Goal: Task Accomplishment & Management: Manage account settings

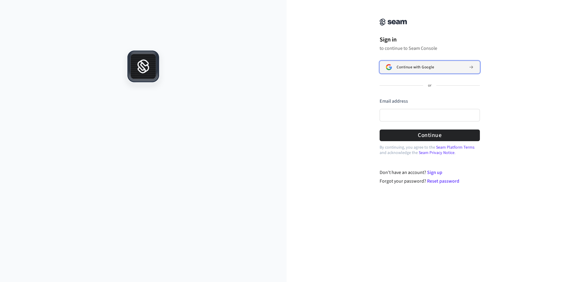
click at [410, 69] on span "Continue with Google" at bounding box center [414, 67] width 37 height 5
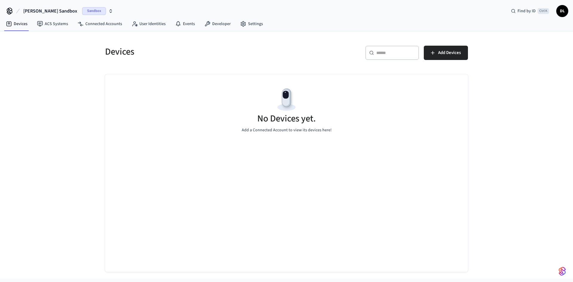
click at [82, 12] on span "Sandbox" at bounding box center [94, 11] width 24 height 8
click at [12, 53] on icon at bounding box center [11, 51] width 5 height 5
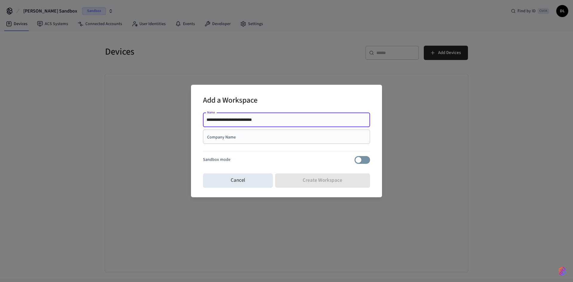
type input "**********"
click at [327, 100] on div "Add a Workspace" at bounding box center [286, 101] width 167 height 18
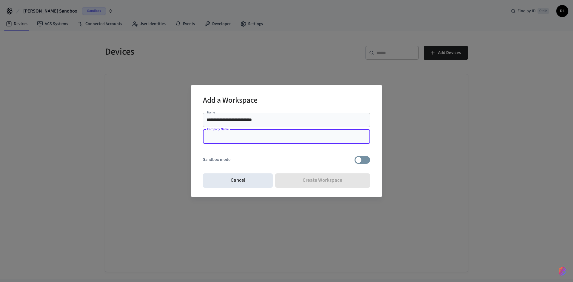
click at [247, 138] on input "Company Name" at bounding box center [286, 137] width 160 height 6
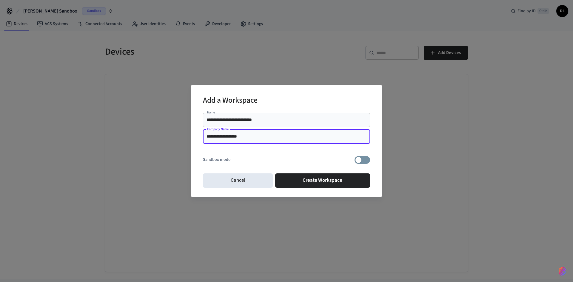
type input "**********"
click at [278, 100] on div "Add a Workspace" at bounding box center [286, 101] width 167 height 18
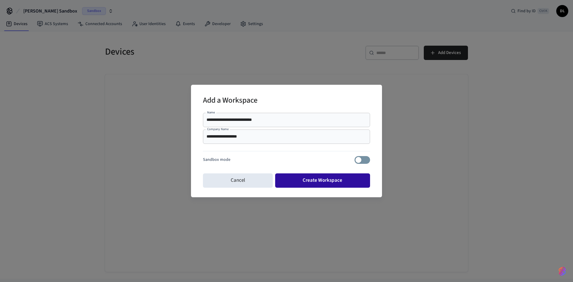
click at [300, 179] on button "Create Workspace" at bounding box center [322, 180] width 95 height 14
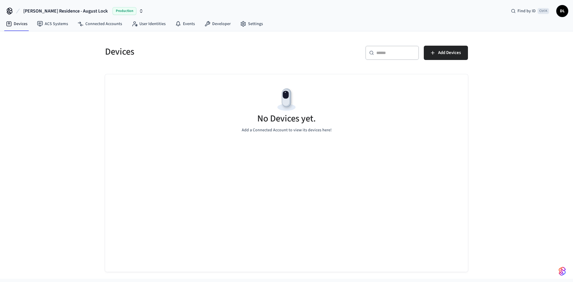
click at [60, 10] on span "[PERSON_NAME] Residence - August Lock" at bounding box center [65, 10] width 84 height 7
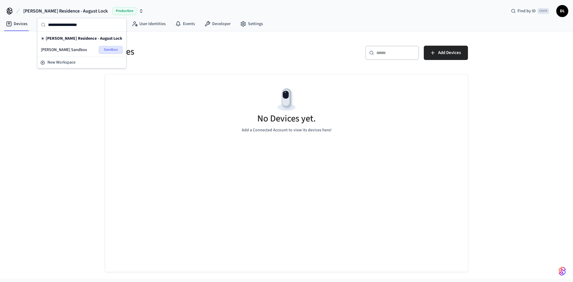
click at [109, 48] on span "Sandbox" at bounding box center [111, 50] width 24 height 8
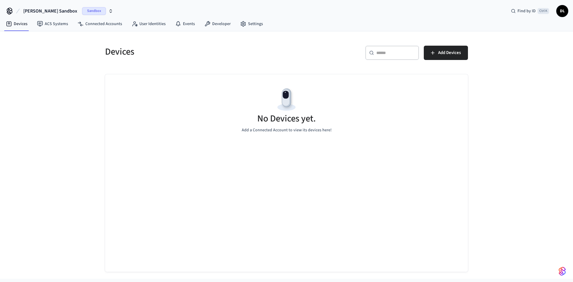
click at [82, 10] on span "Sandbox" at bounding box center [94, 11] width 24 height 8
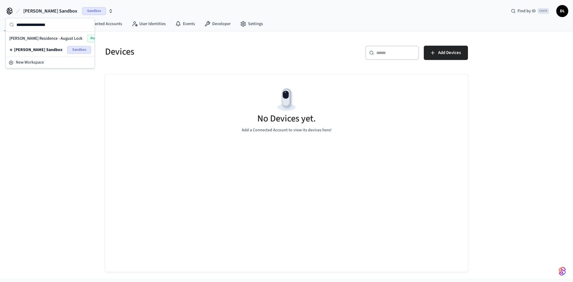
click at [48, 9] on span "[PERSON_NAME] Sandbox" at bounding box center [50, 10] width 54 height 7
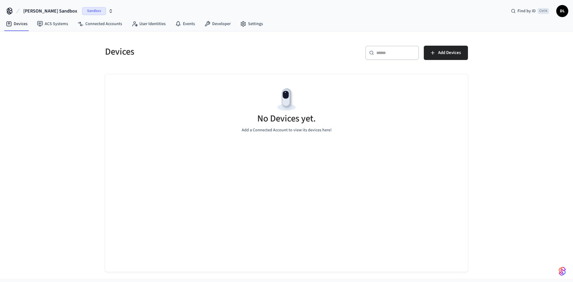
click at [48, 9] on span "[PERSON_NAME] Sandbox" at bounding box center [50, 10] width 54 height 7
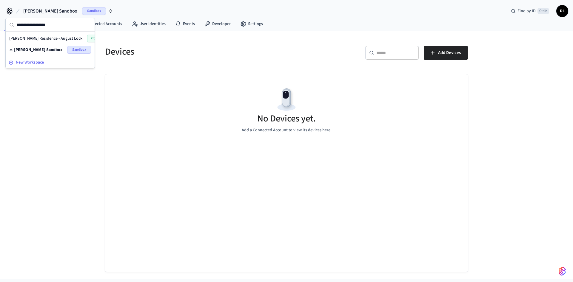
click at [21, 62] on span "New Workspace" at bounding box center [30, 62] width 28 height 6
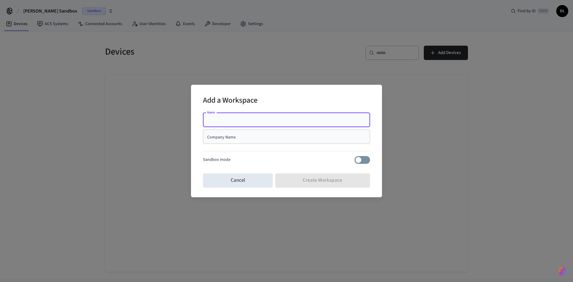
click at [97, 62] on div "Add a Workspace Name Name Company Name Company Name Sandbox mode Cancel Create …" at bounding box center [286, 141] width 573 height 282
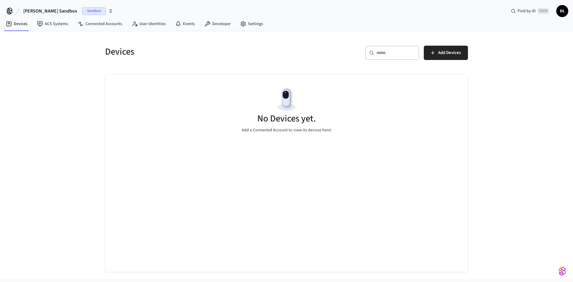
click at [42, 12] on span "[PERSON_NAME] Sandbox" at bounding box center [50, 10] width 54 height 7
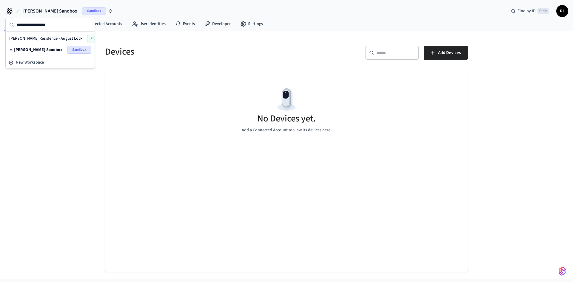
click at [28, 38] on span "[PERSON_NAME] Residence - August Lock" at bounding box center [45, 38] width 73 height 6
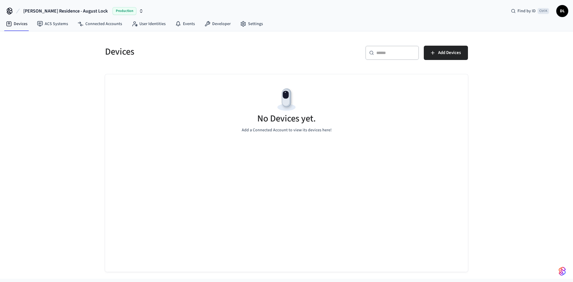
click at [14, 11] on icon at bounding box center [17, 10] width 7 height 7
click at [139, 11] on icon "button" at bounding box center [141, 11] width 5 height 5
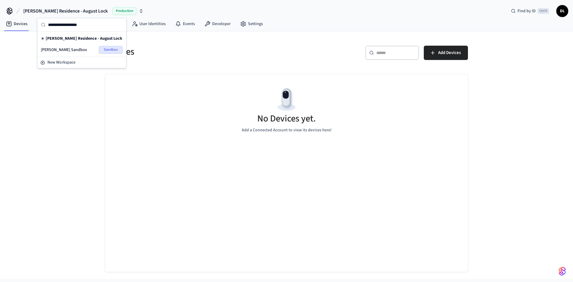
drag, startPoint x: 89, startPoint y: 38, endPoint x: 61, endPoint y: 40, distance: 28.4
click at [61, 40] on span "[PERSON_NAME] Residence - August Lock" at bounding box center [84, 38] width 77 height 6
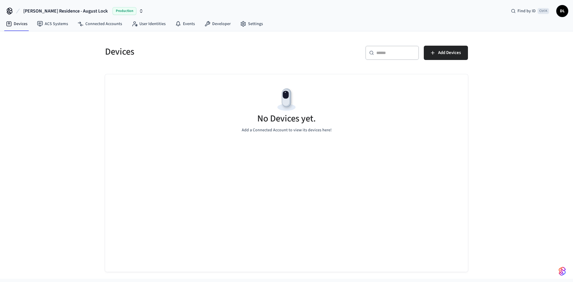
click at [139, 10] on icon "button" at bounding box center [141, 11] width 5 height 5
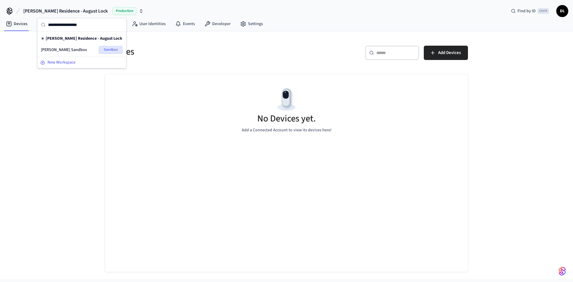
click at [53, 60] on span "New Workspace" at bounding box center [61, 62] width 28 height 6
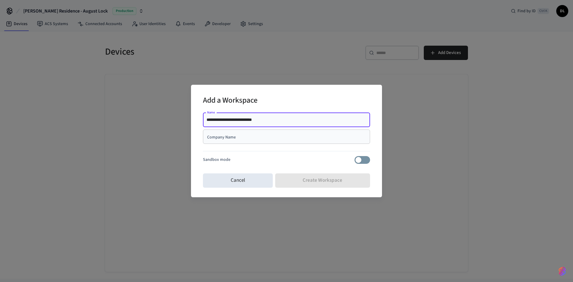
type input "**********"
click at [313, 107] on div "Add a Workspace" at bounding box center [286, 101] width 167 height 18
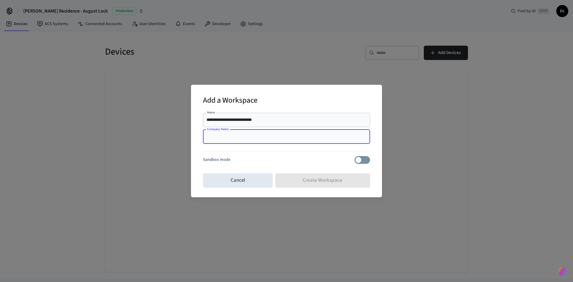
click at [248, 139] on input "Company Name" at bounding box center [286, 137] width 160 height 6
type input "**********"
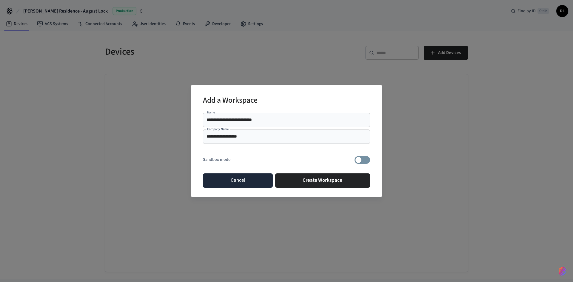
click at [224, 180] on button "Cancel" at bounding box center [238, 180] width 70 height 14
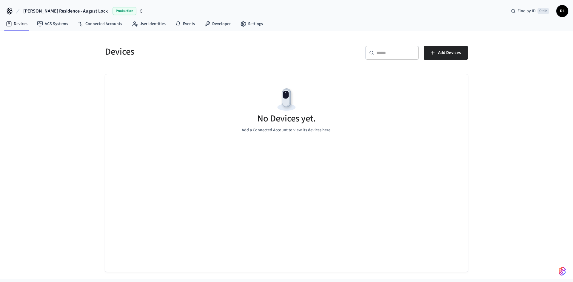
click at [58, 10] on span "[PERSON_NAME] Residence - August Lock" at bounding box center [65, 10] width 84 height 7
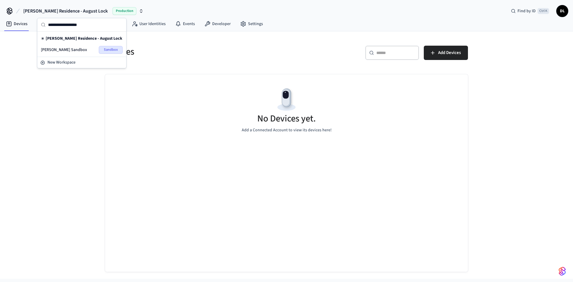
click at [81, 35] on div "[PERSON_NAME] Residence - August Lock Production" at bounding box center [82, 39] width 82 height 8
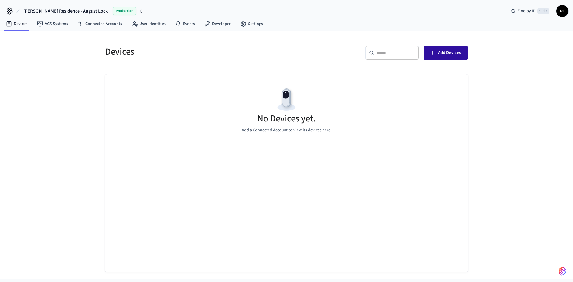
click at [427, 51] on button "Add Devices" at bounding box center [446, 53] width 44 height 14
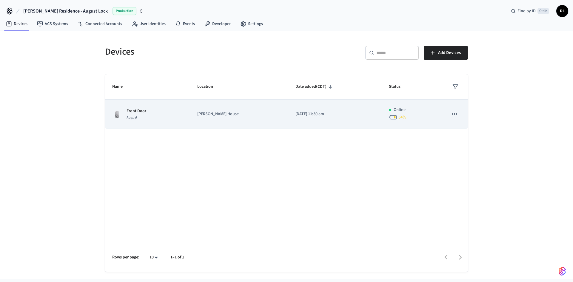
click at [227, 121] on td "[PERSON_NAME] House" at bounding box center [239, 114] width 98 height 29
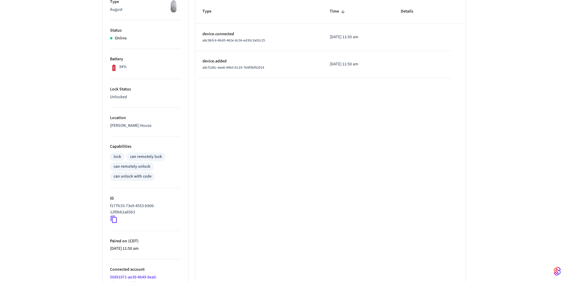
scroll to position [81, 0]
